Goal: Complete application form

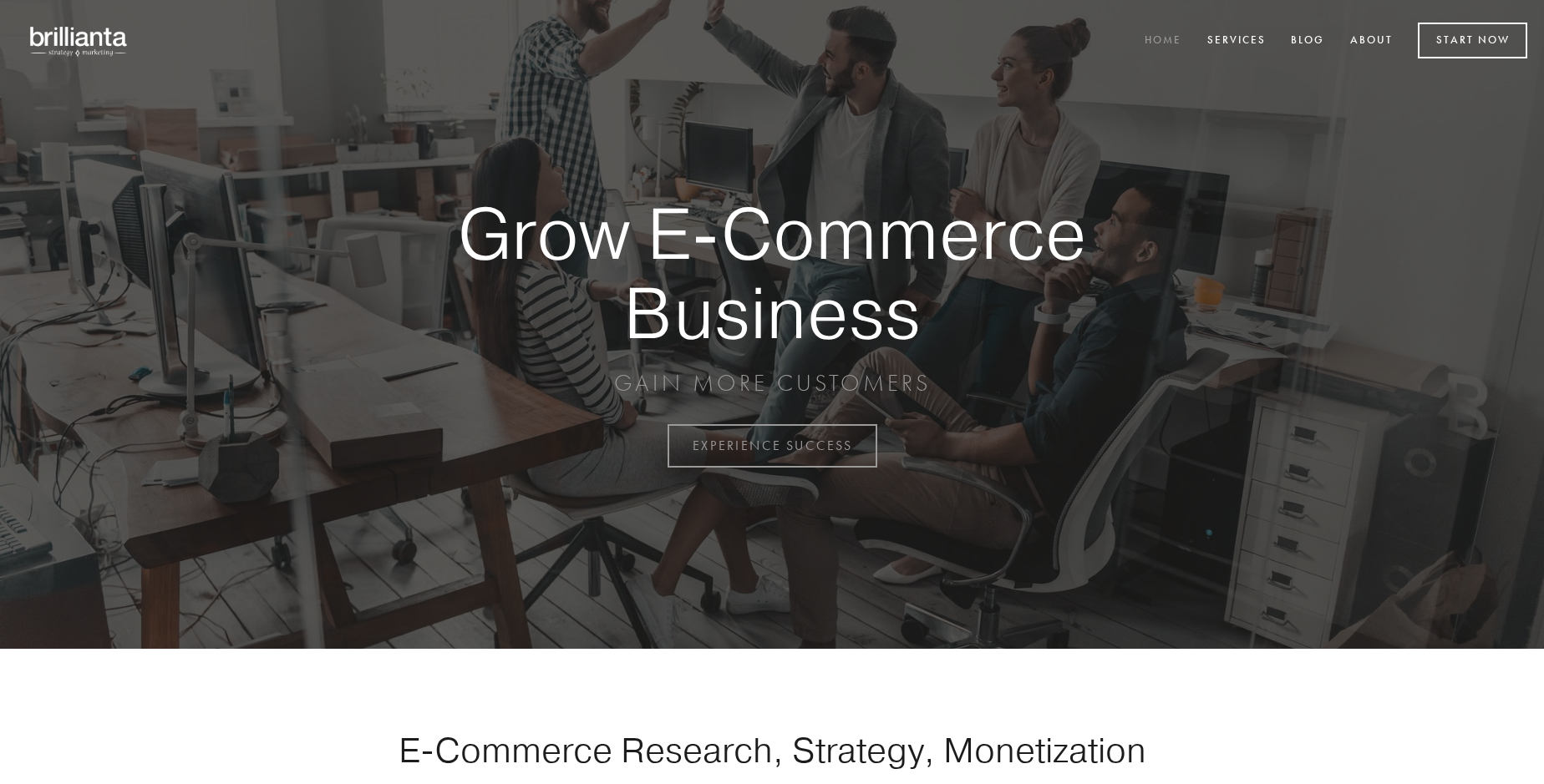
scroll to position [4378, 0]
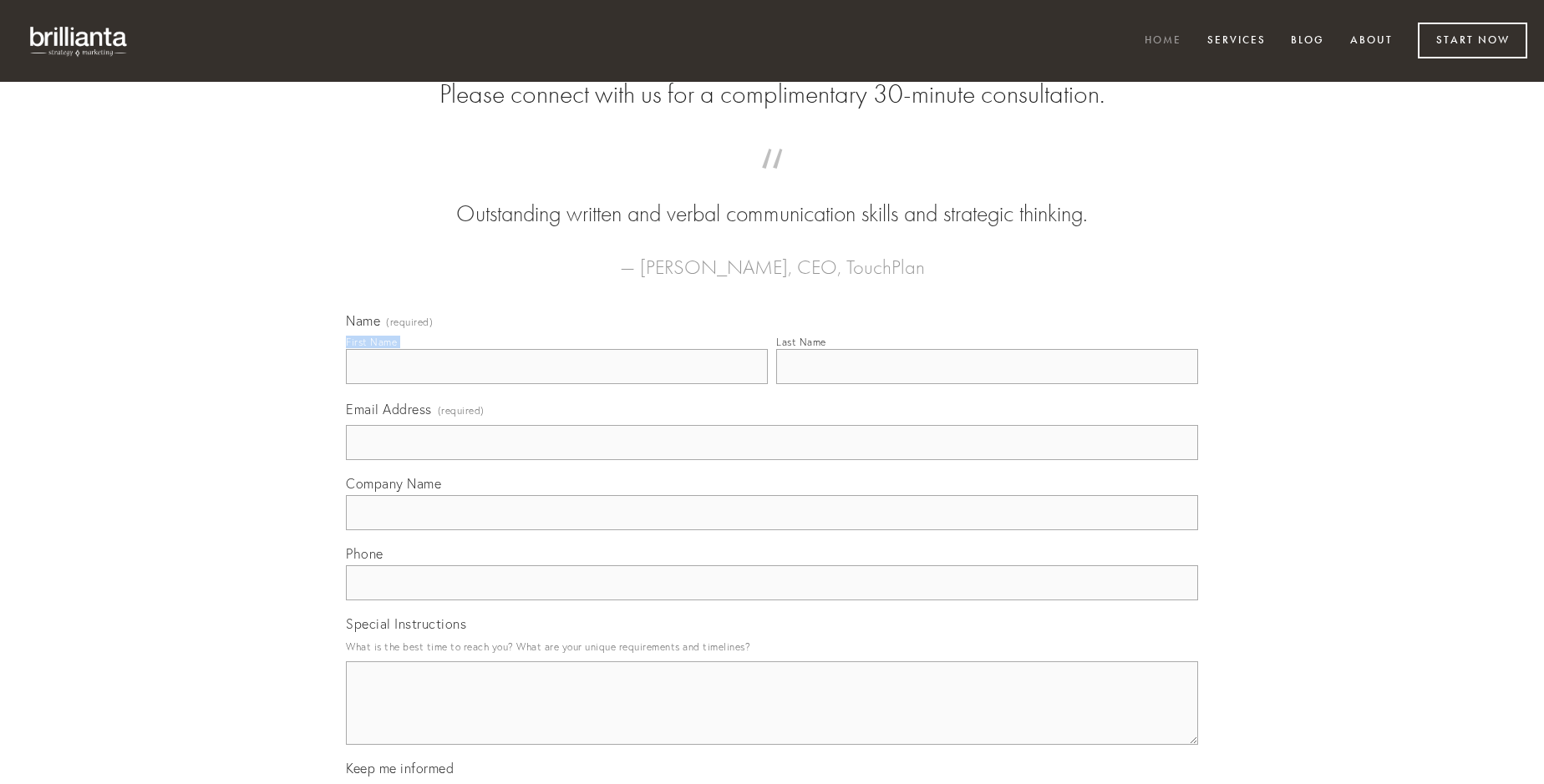
type input "[PERSON_NAME]"
click at [986, 384] on input "Last Name" at bounding box center [987, 367] width 422 height 35
type input "[PERSON_NAME]"
click at [772, 461] on input "Email Address (required)" at bounding box center [772, 442] width 852 height 35
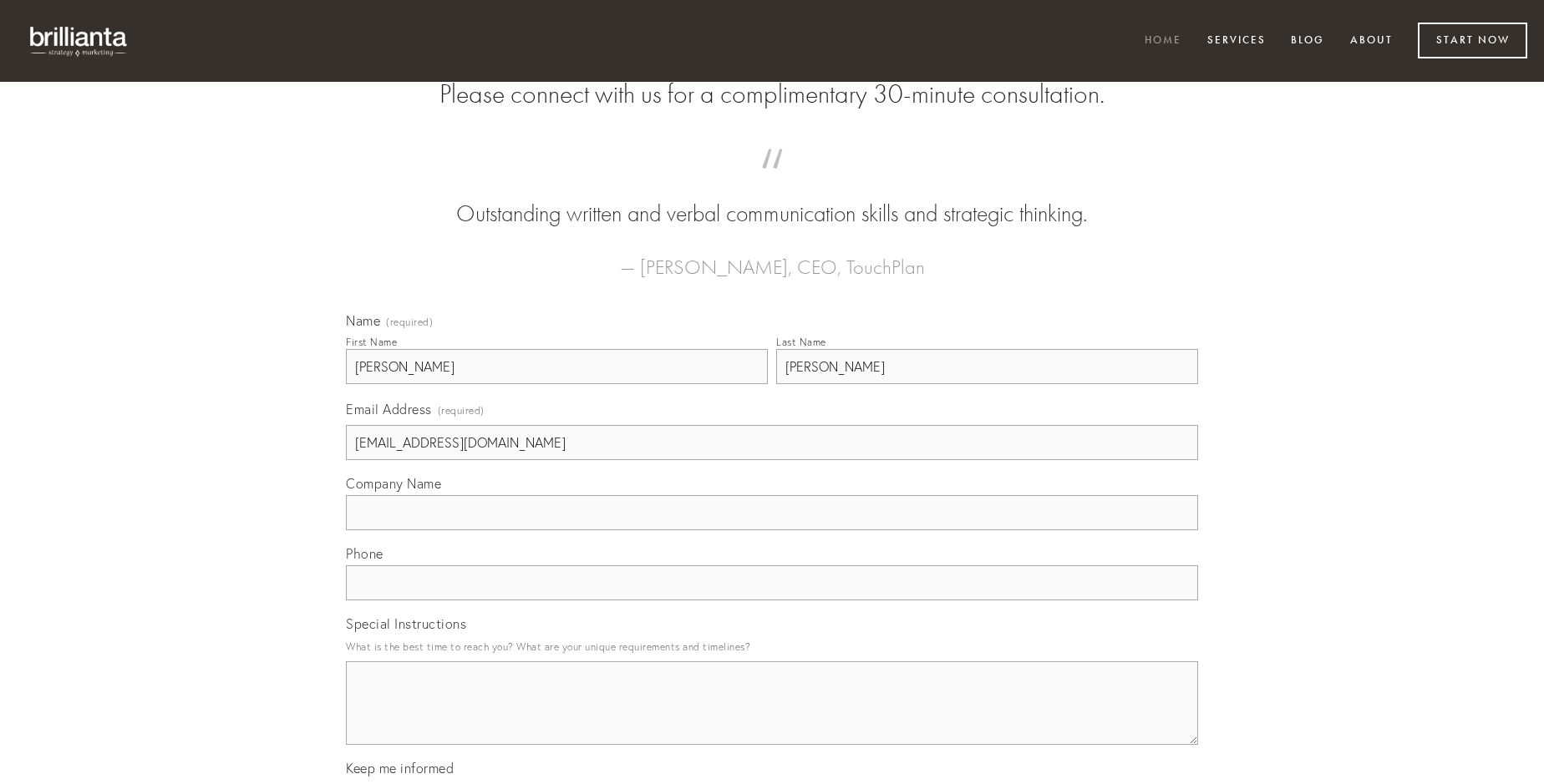
type input "[EMAIL_ADDRESS][DOMAIN_NAME]"
click at [772, 531] on input "Company Name" at bounding box center [772, 513] width 852 height 35
type input "compono"
click at [772, 600] on input "text" at bounding box center [772, 583] width 852 height 35
click at [772, 718] on textarea "Special Instructions" at bounding box center [772, 703] width 852 height 83
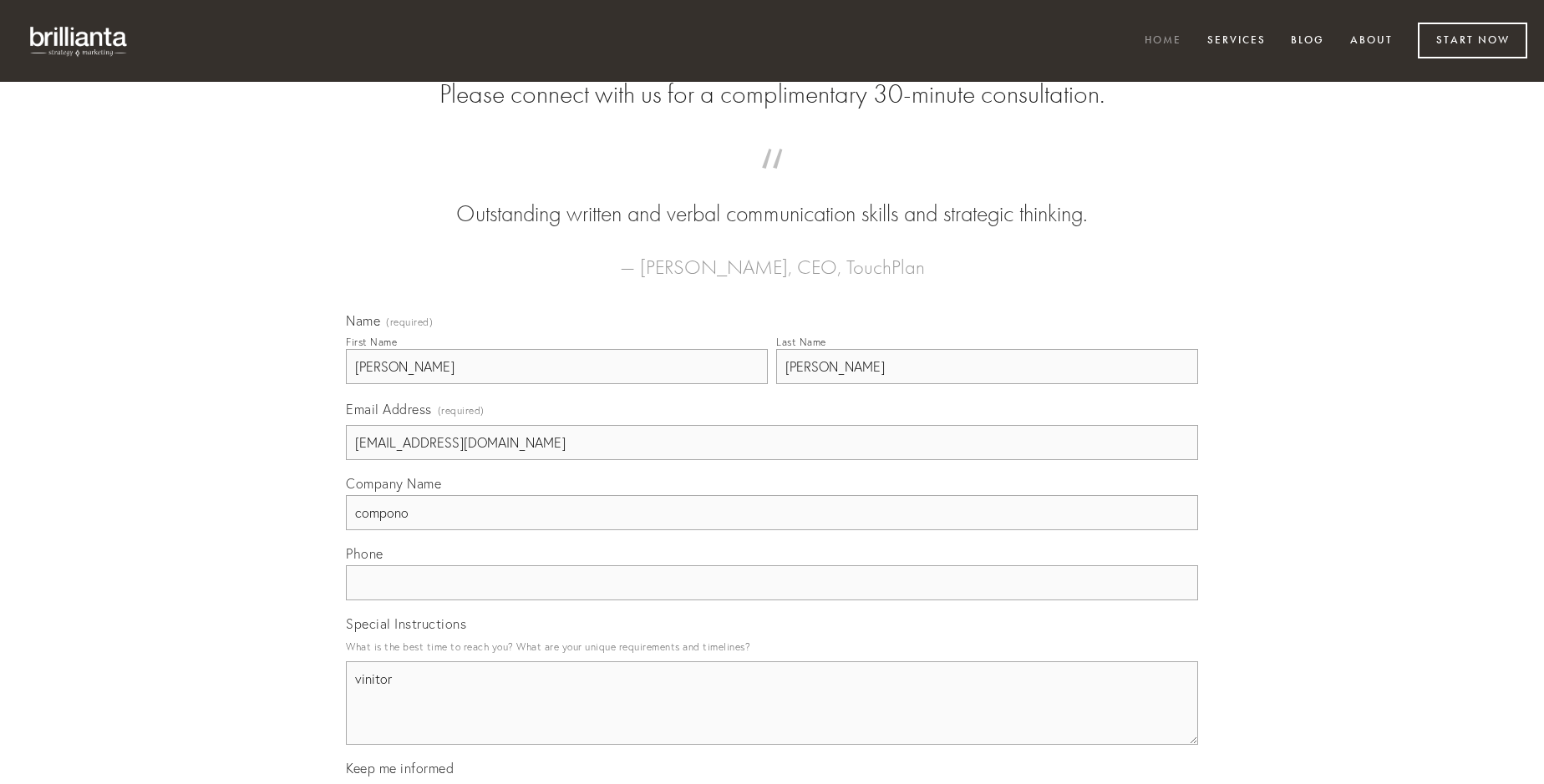
type textarea "vinitor"
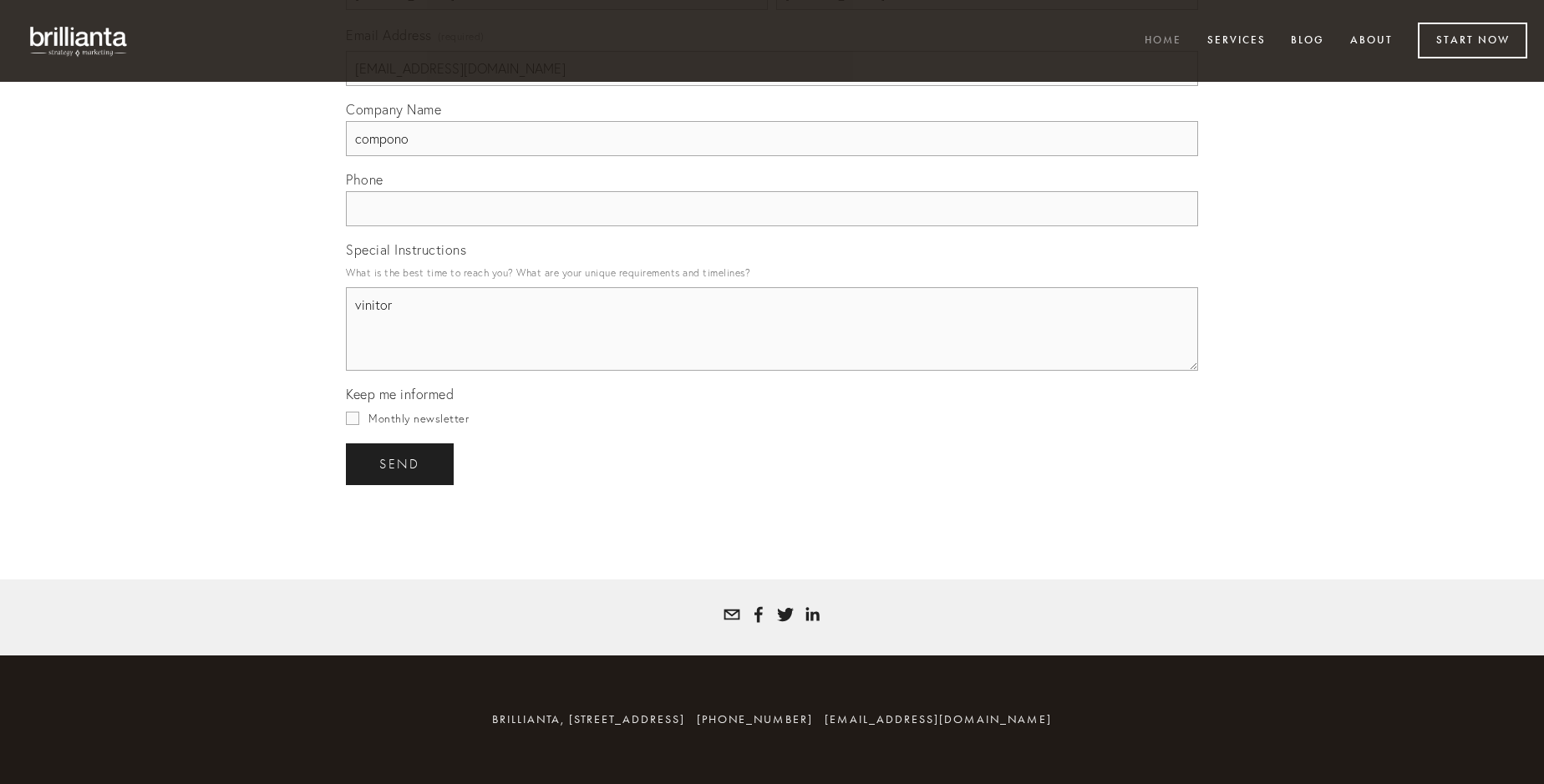
click at [401, 463] on span "send" at bounding box center [399, 464] width 41 height 15
